Goal: Find specific page/section: Find specific page/section

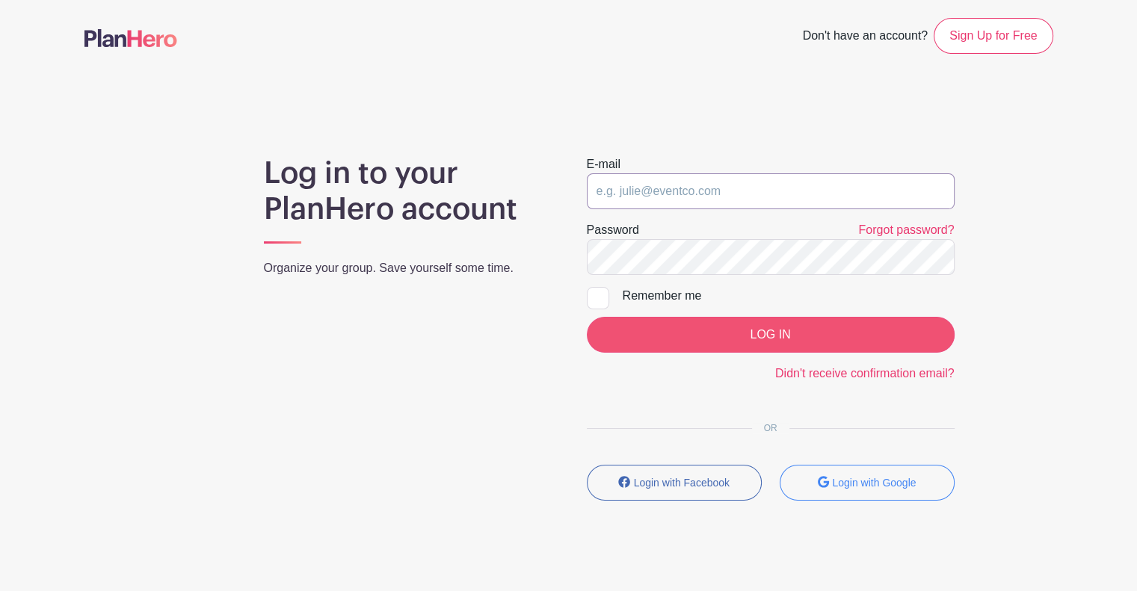
type input "kameran.hamel@sttelcom.com"
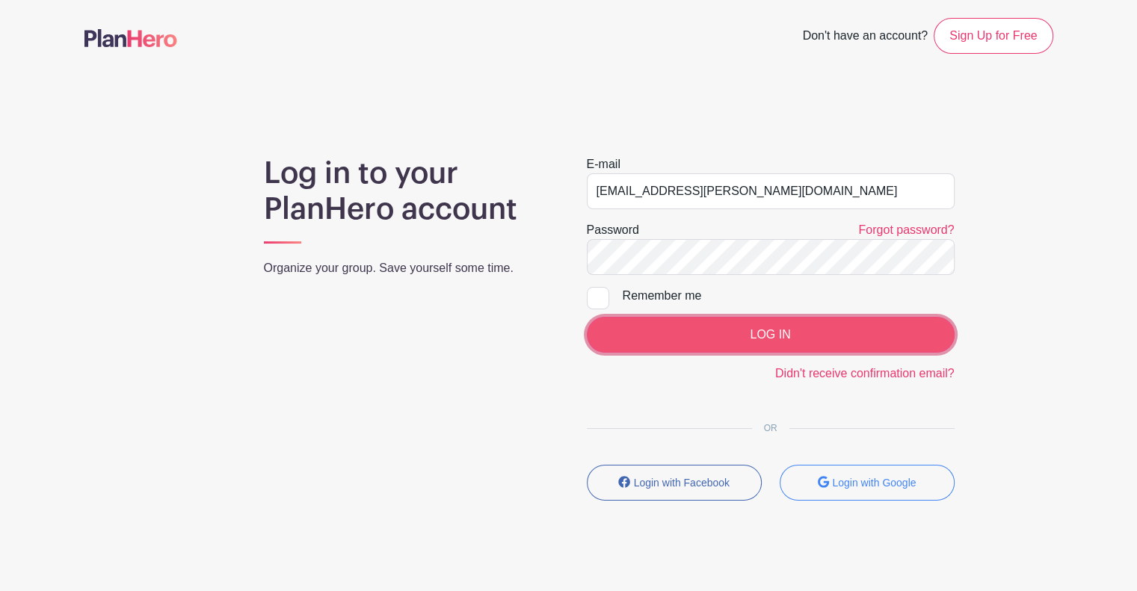
click at [887, 321] on input "LOG IN" at bounding box center [771, 335] width 368 height 36
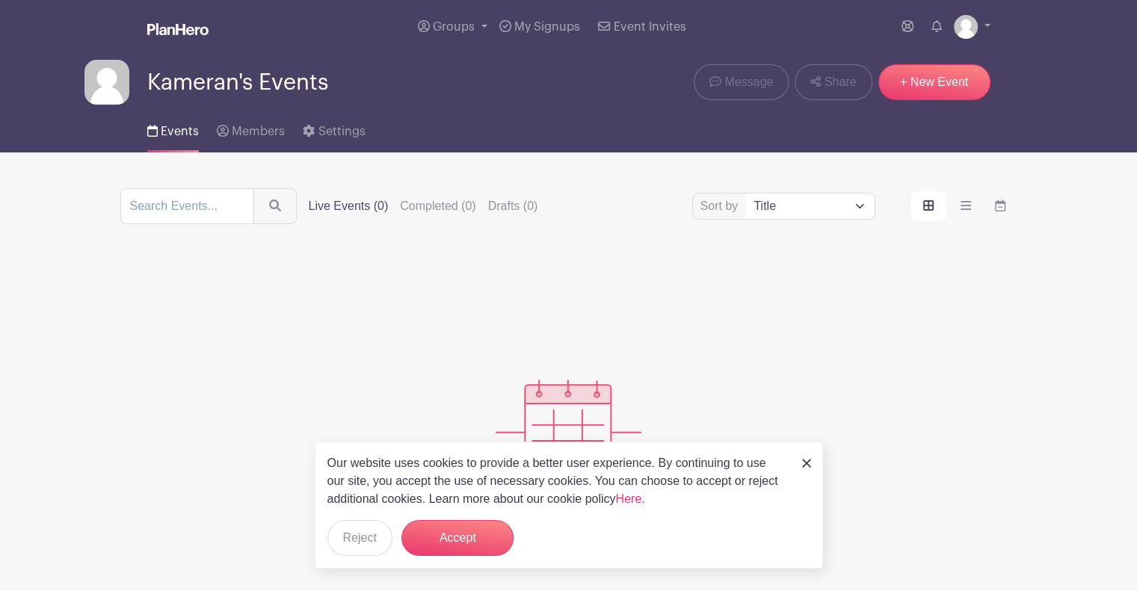
click at [807, 460] on img at bounding box center [806, 463] width 9 height 9
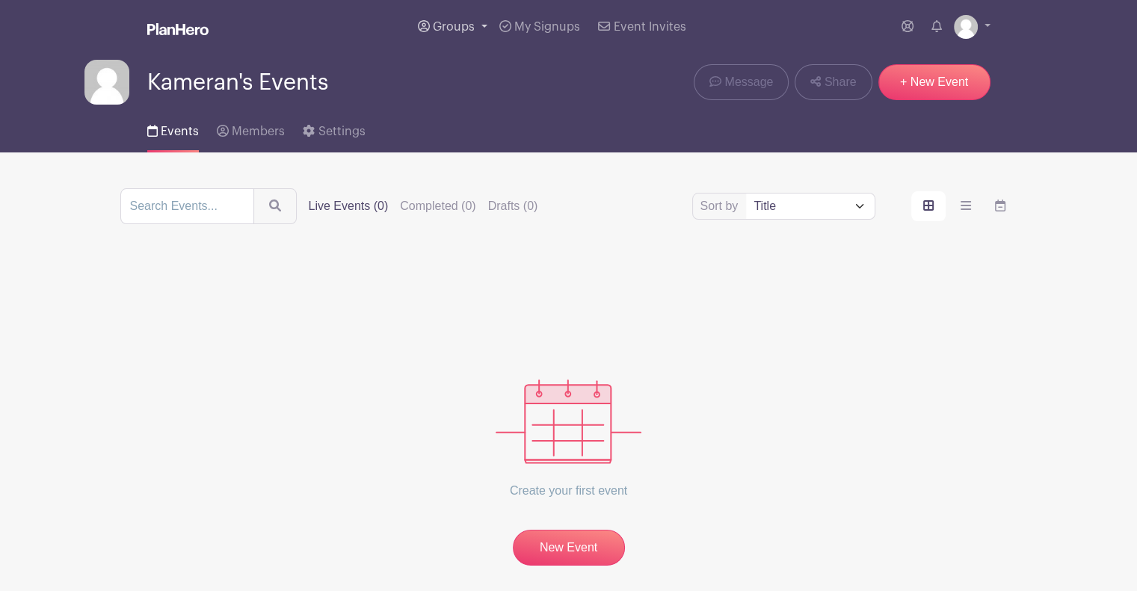
click at [462, 28] on span "Groups" at bounding box center [454, 27] width 42 height 12
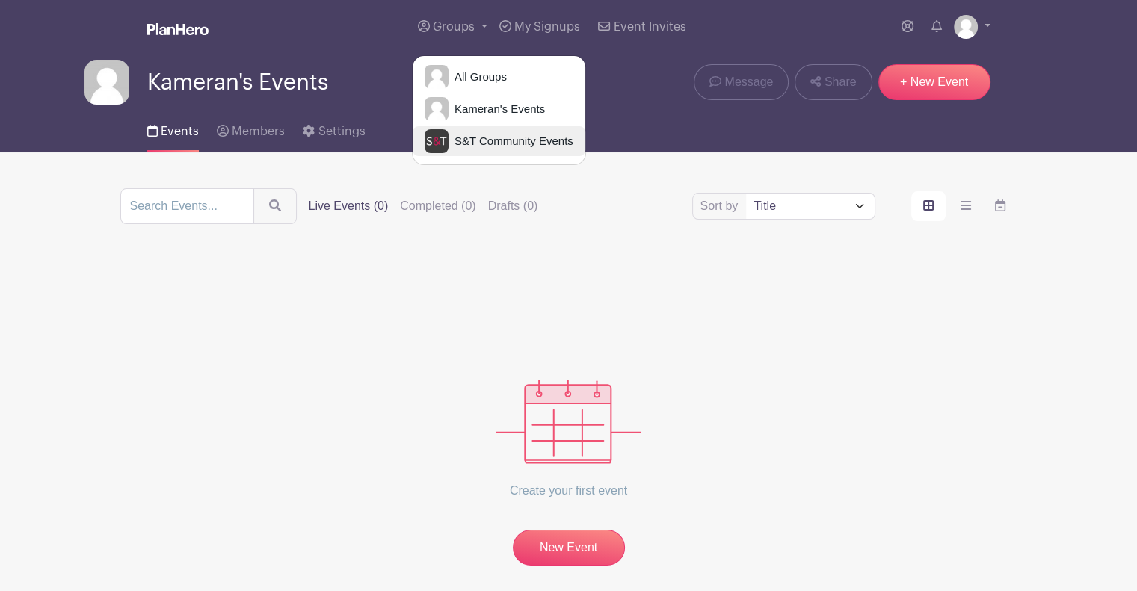
click at [478, 141] on span "S&T Community Events" at bounding box center [511, 141] width 125 height 17
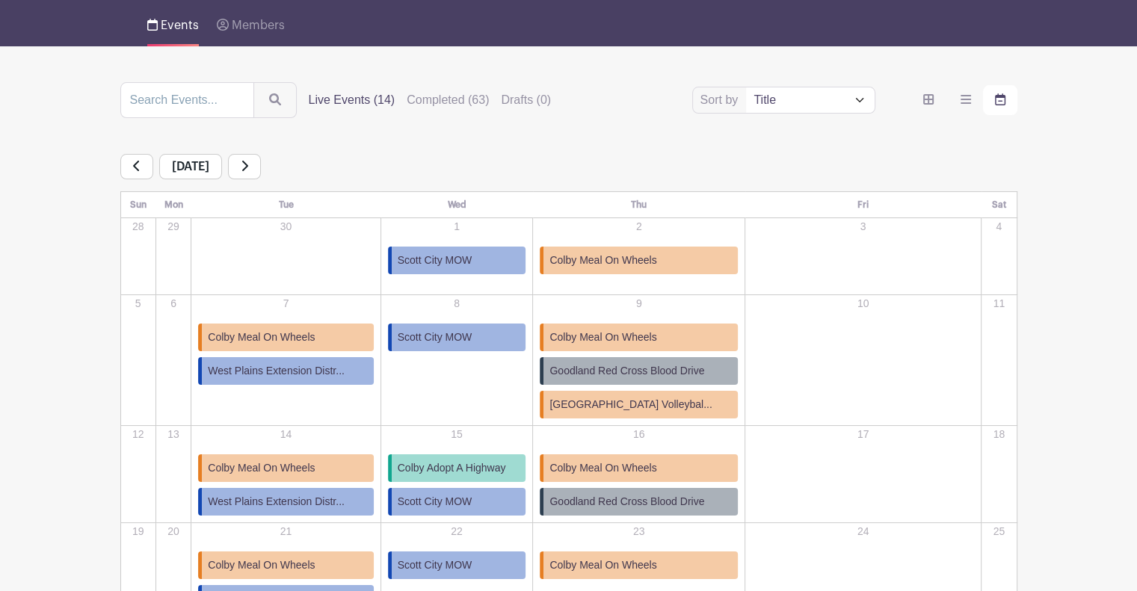
scroll to position [122, 0]
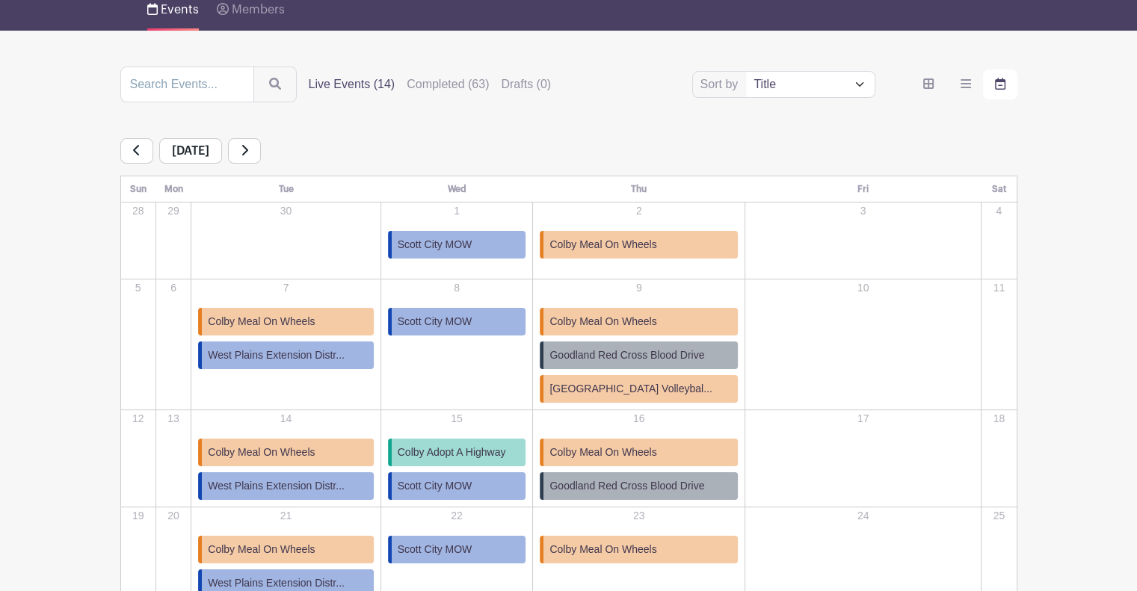
click at [478, 448] on span "Colby Adopt A Highway" at bounding box center [452, 453] width 108 height 16
